Goal: Transaction & Acquisition: Register for event/course

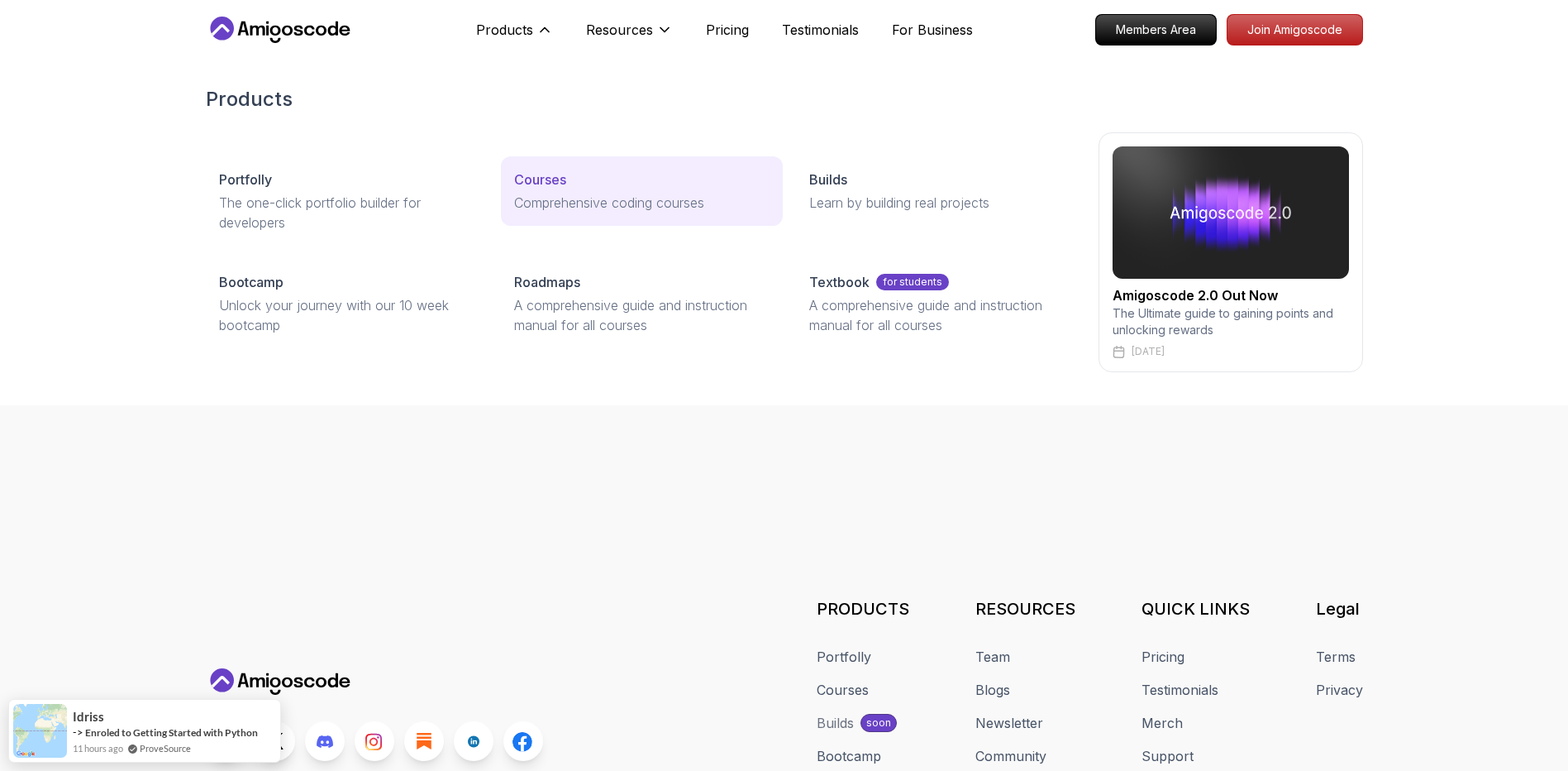
click at [586, 197] on p "Comprehensive coding courses" at bounding box center [642, 202] width 256 height 20
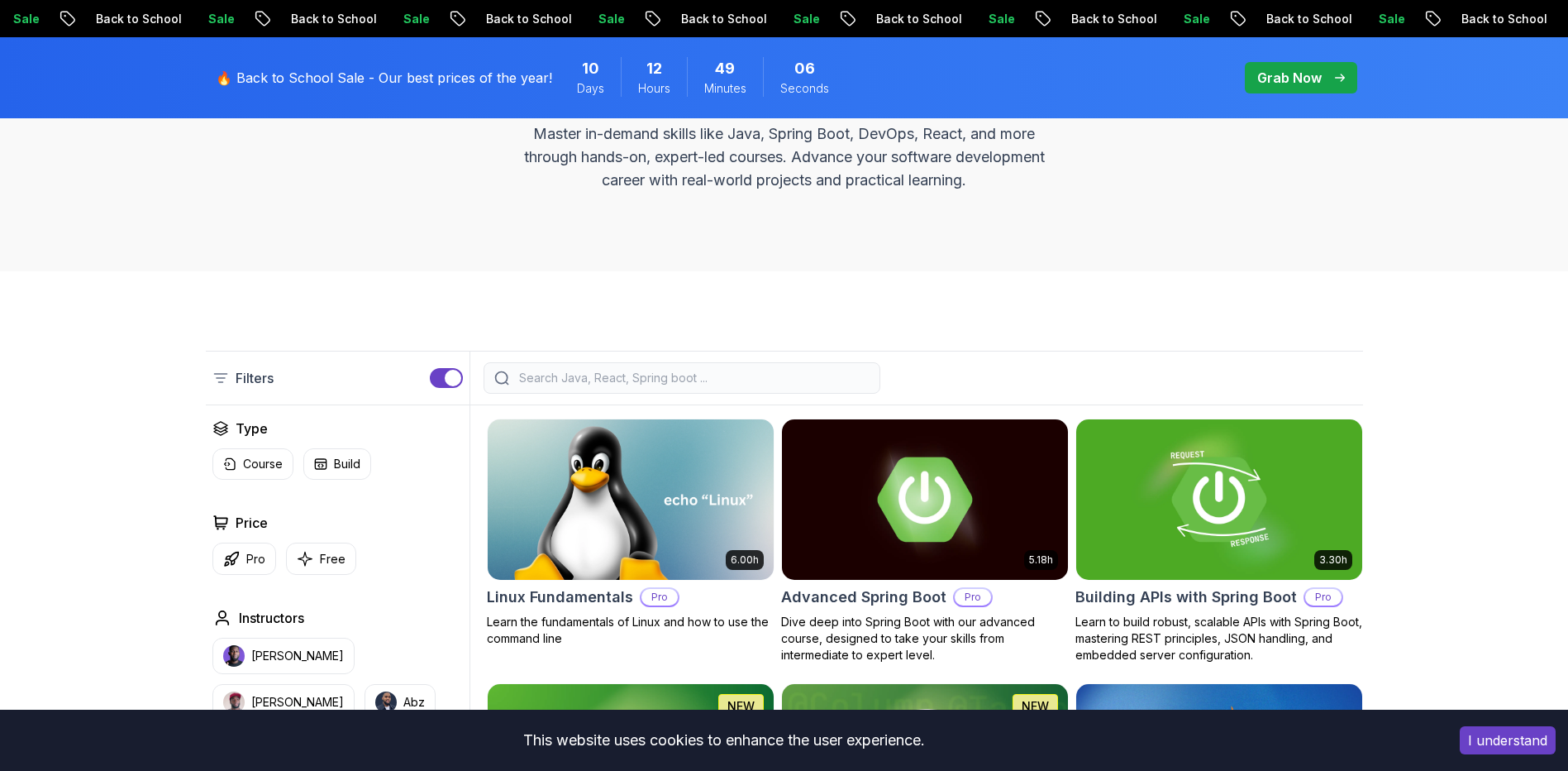
scroll to position [496, 0]
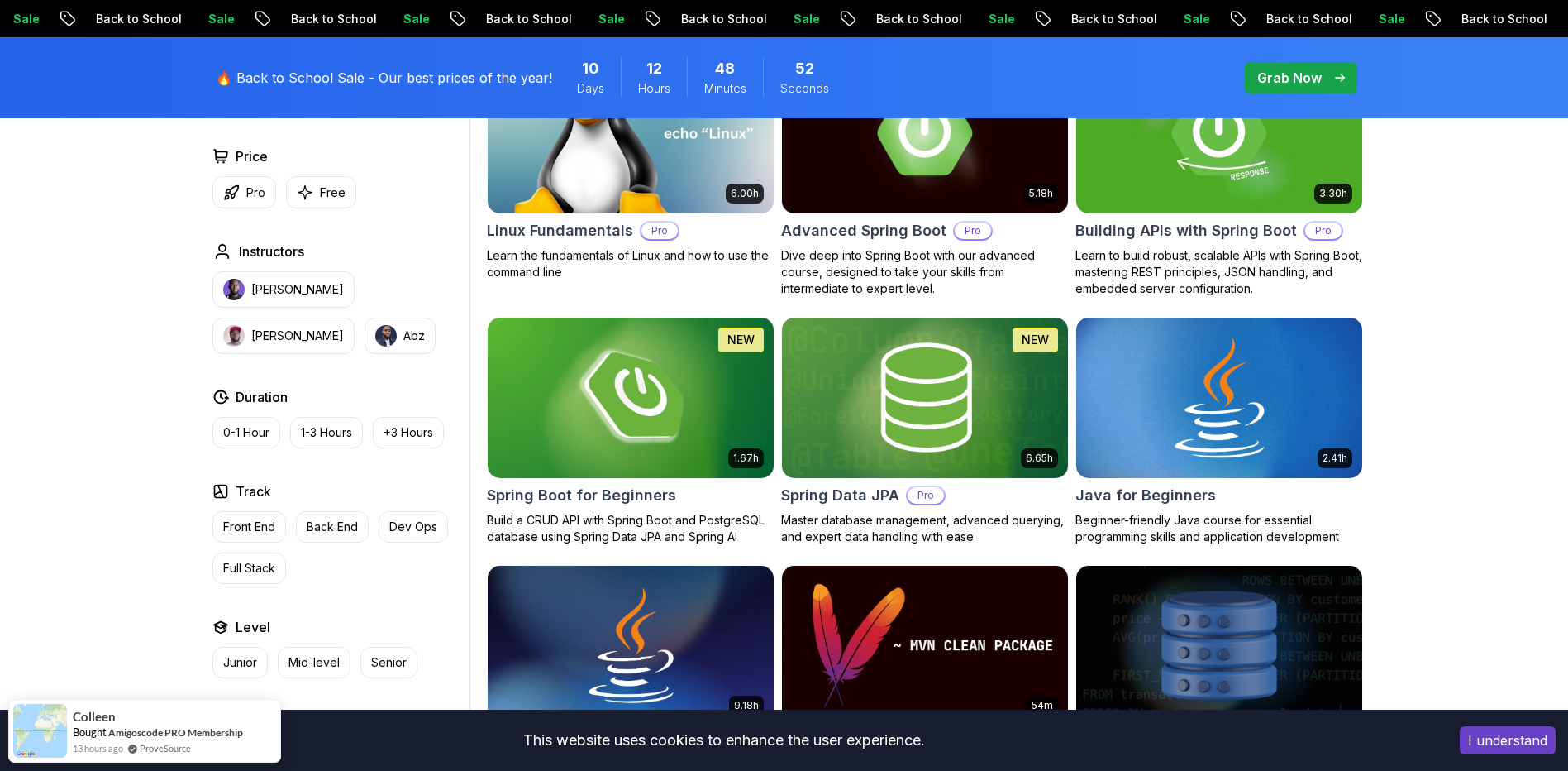
scroll to position [579, 0]
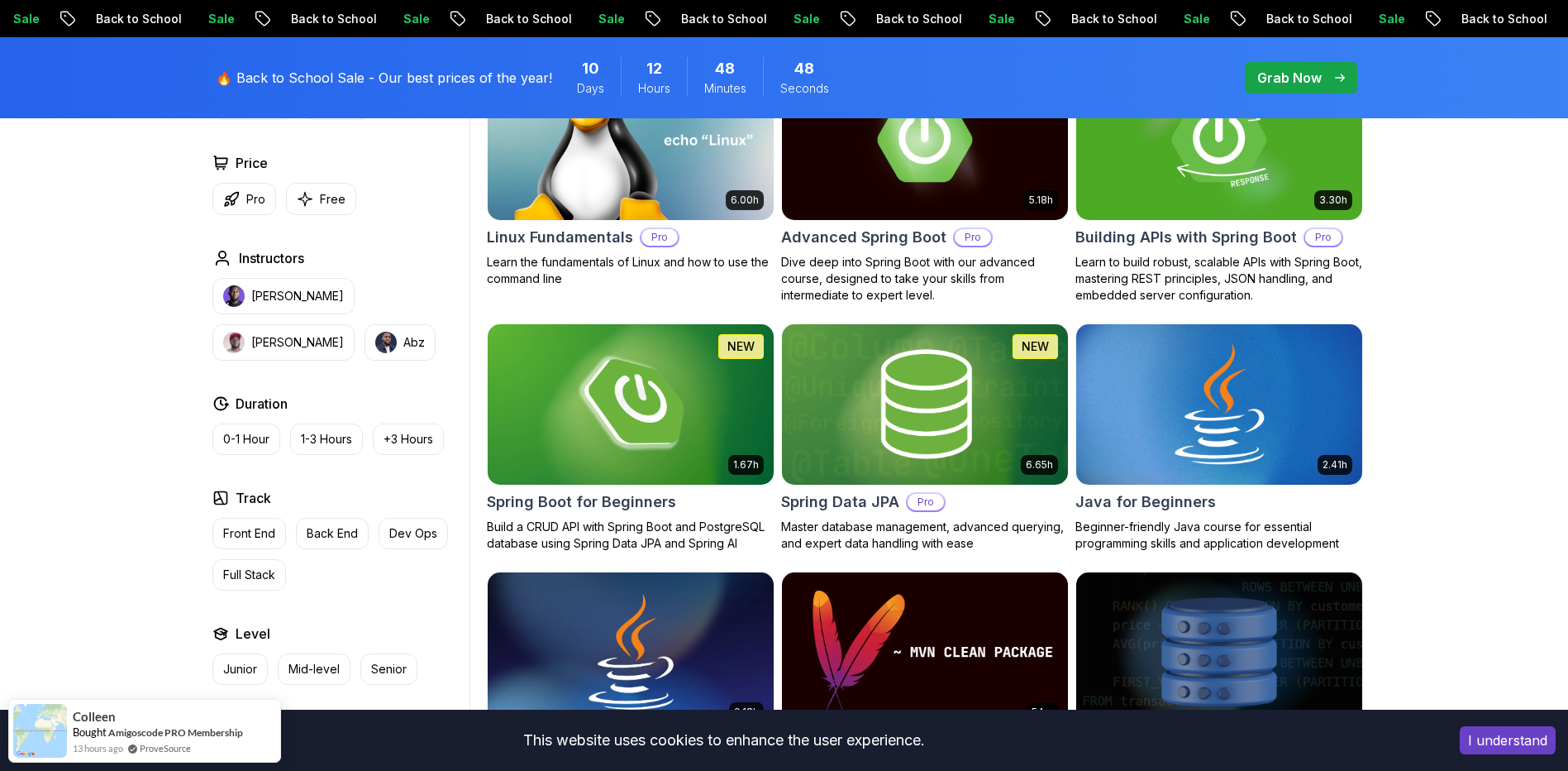
click at [1224, 416] on img at bounding box center [1218, 404] width 300 height 168
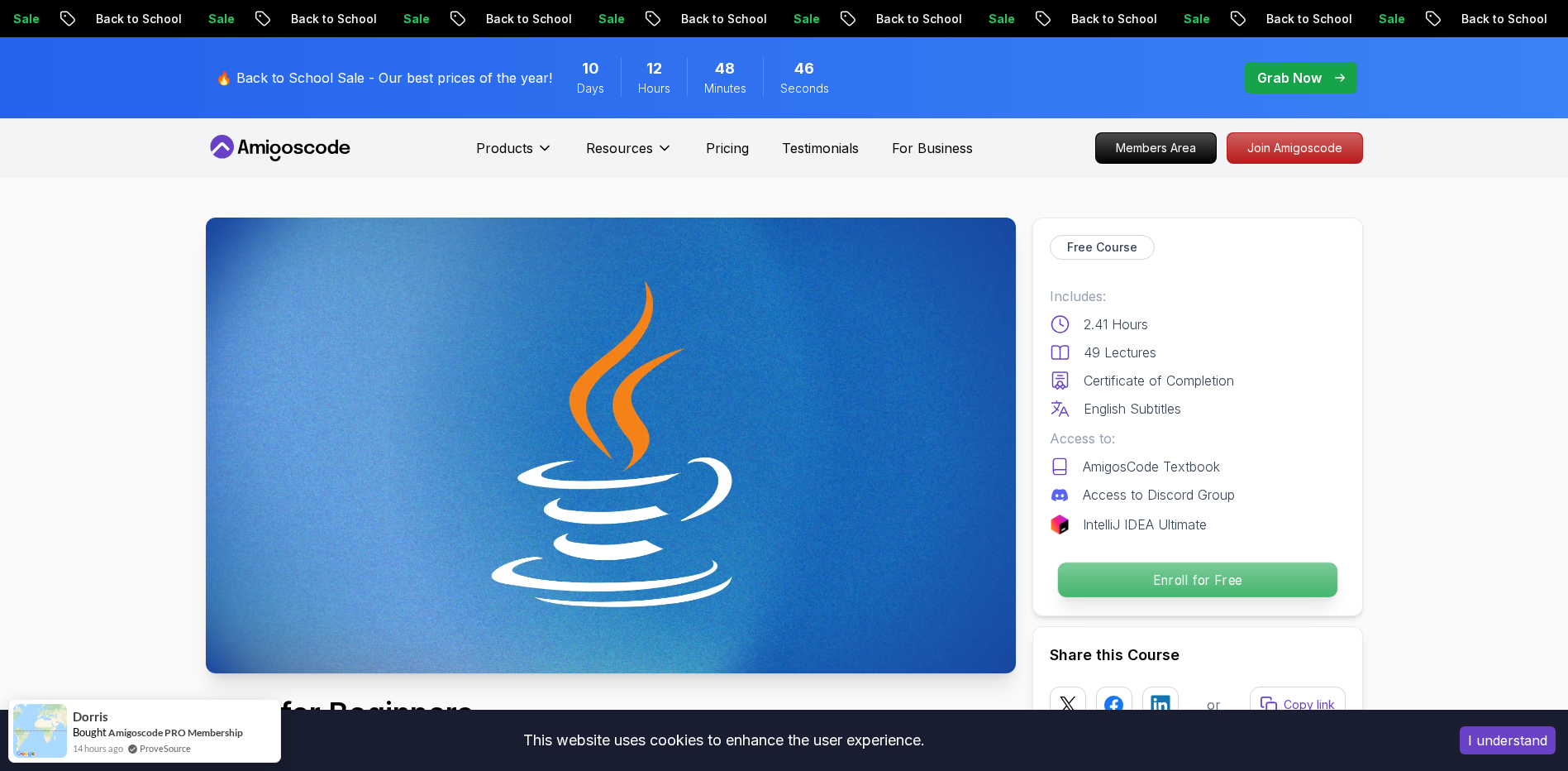
click at [1158, 580] on p "Enroll for Free" at bounding box center [1197, 580] width 279 height 35
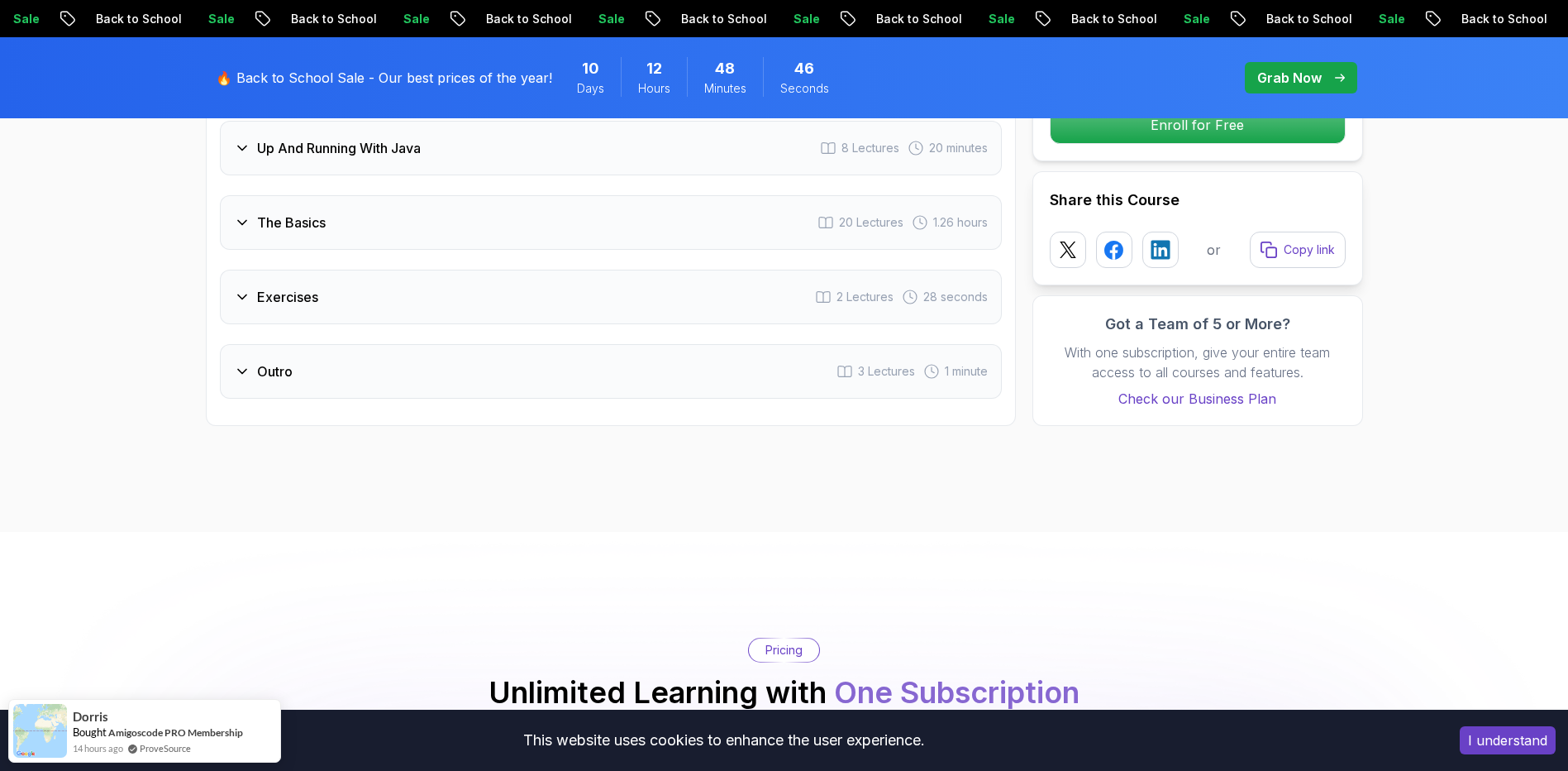
scroll to position [3298, 0]
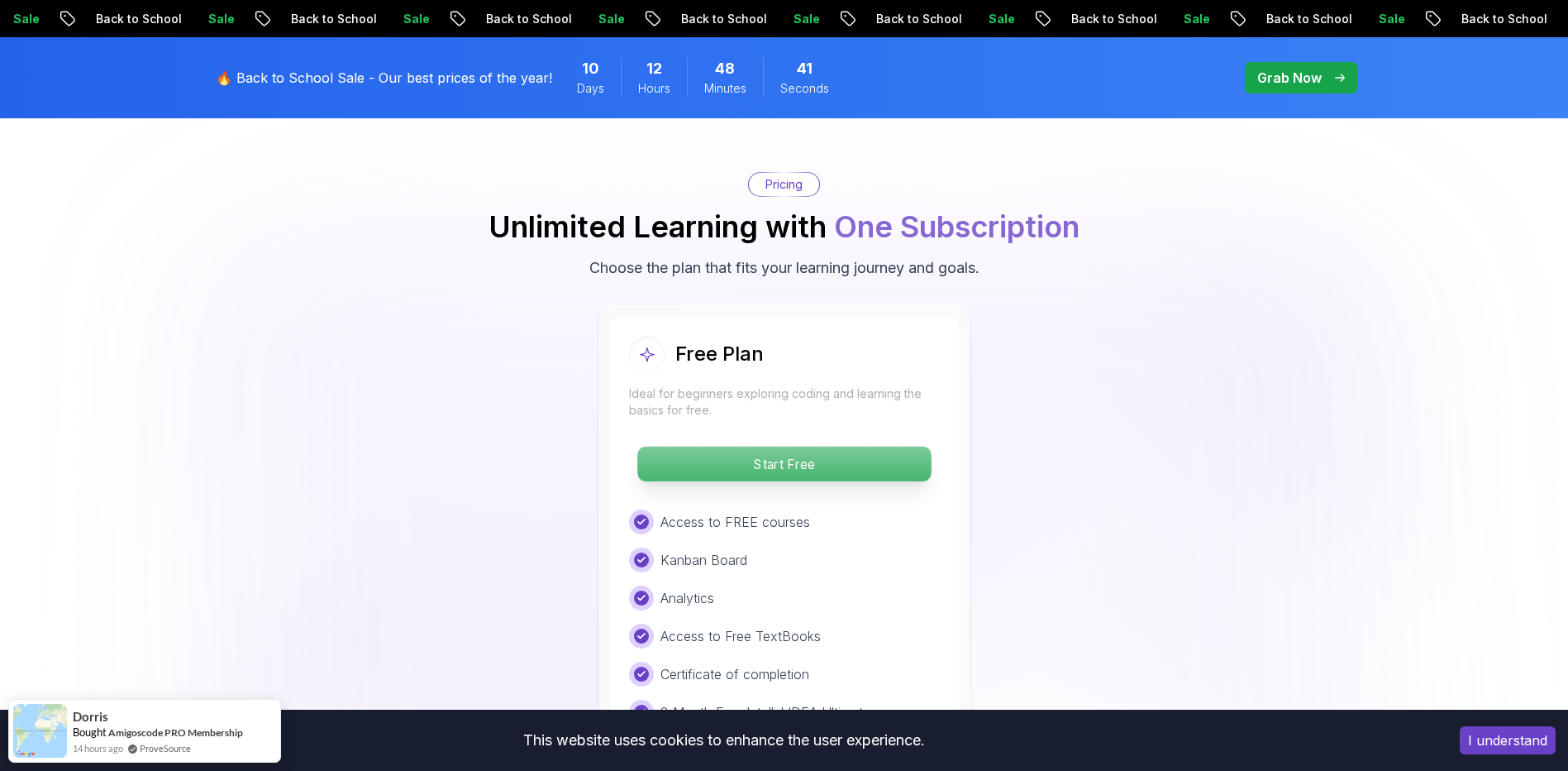
click at [816, 447] on p "Start Free" at bounding box center [784, 464] width 294 height 35
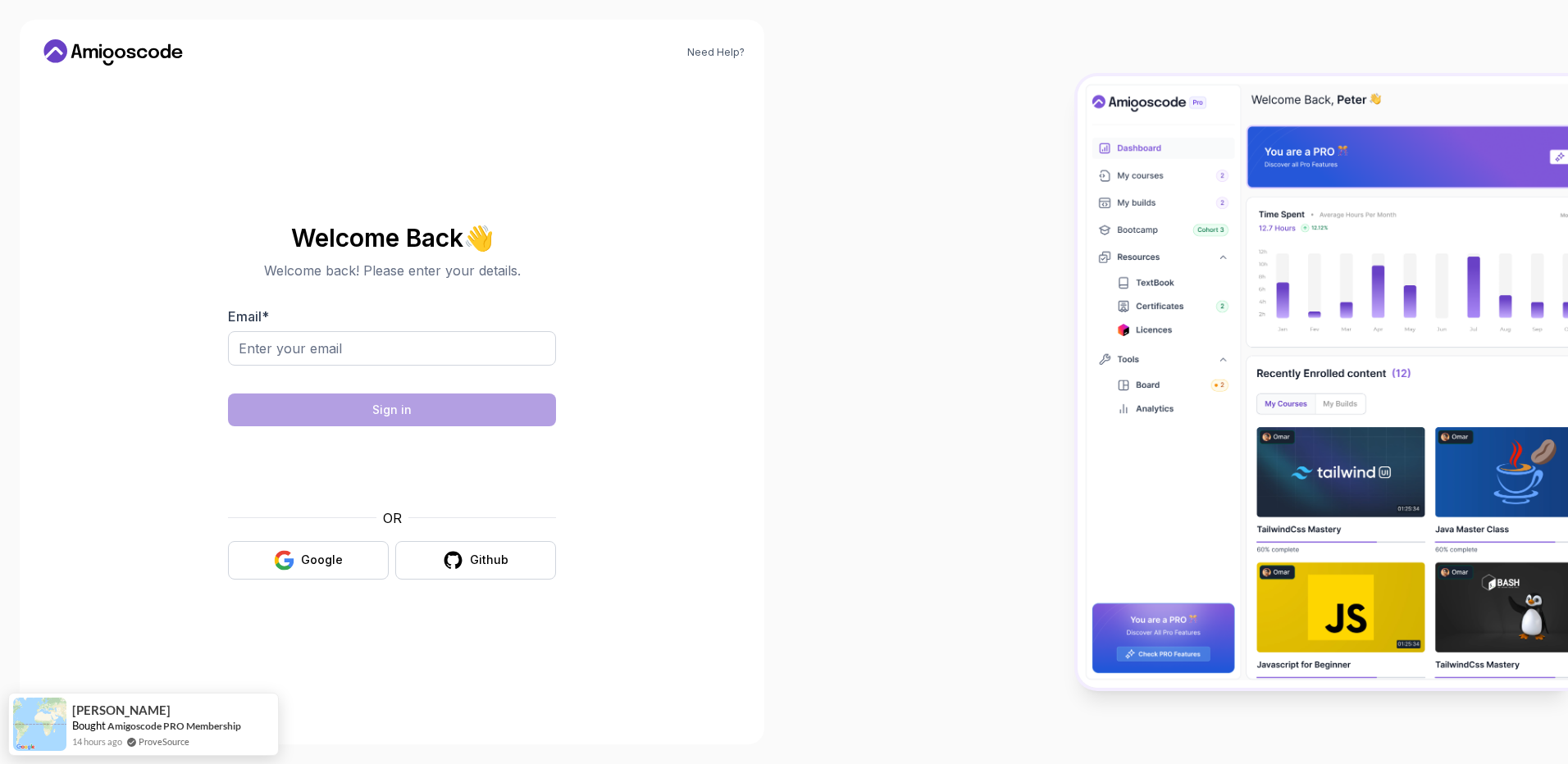
click at [311, 378] on div at bounding box center [392, 376] width 328 height 15
click at [344, 353] on input "Email *" at bounding box center [392, 349] width 328 height 34
drag, startPoint x: 91, startPoint y: 558, endPoint x: 137, endPoint y: 558, distance: 46.0
click at [93, 558] on div "Need Help? Welcome Back 👋 Welcome back! Please enter your details. Email * Sign…" at bounding box center [392, 382] width 745 height 725
click at [285, 553] on icon "button" at bounding box center [284, 554] width 15 height 9
